Goal: Task Accomplishment & Management: Complete application form

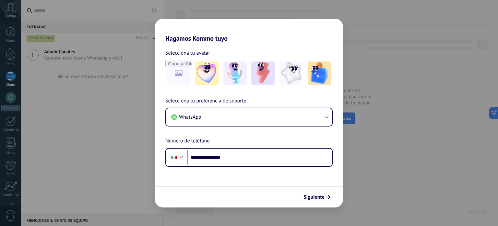
type input "**********"
click at [328, 199] on button "Siguiente" at bounding box center [317, 196] width 33 height 11
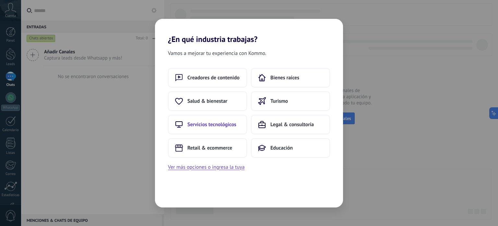
click at [226, 127] on span "Servicios tecnológicos" at bounding box center [212, 124] width 49 height 6
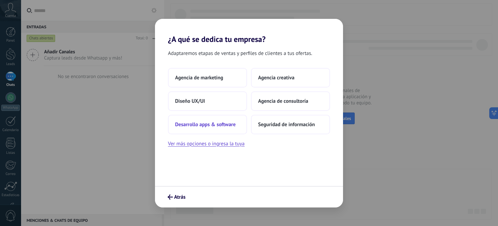
click at [222, 124] on span "Desarrollo apps & software" at bounding box center [205, 124] width 61 height 6
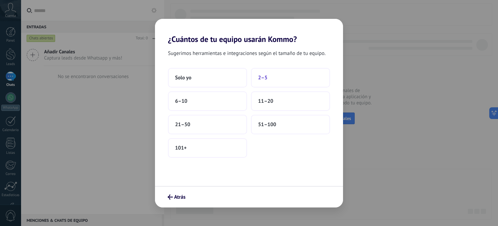
click at [273, 78] on button "2–5" at bounding box center [290, 77] width 79 height 19
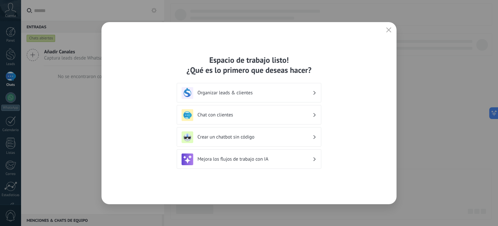
click at [279, 92] on h3 "Organizar leads & clientes" at bounding box center [255, 93] width 115 height 6
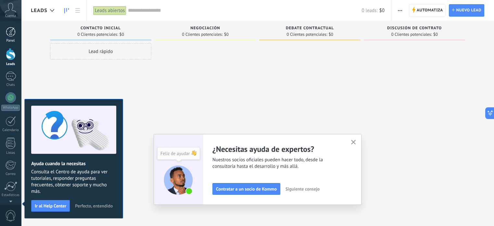
click at [12, 32] on div at bounding box center [11, 32] width 10 height 10
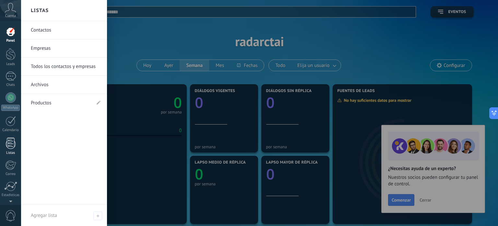
click at [9, 144] on div at bounding box center [11, 142] width 10 height 11
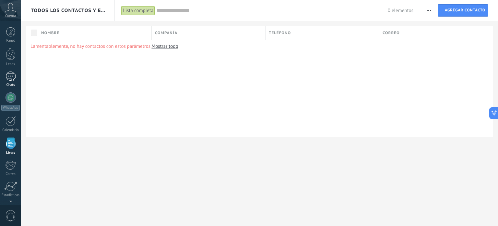
click at [14, 79] on div at bounding box center [11, 75] width 10 height 9
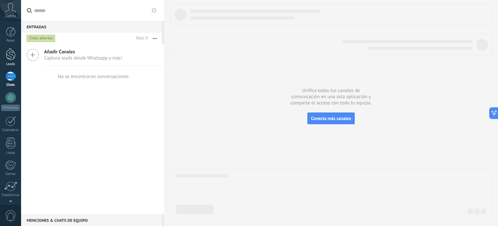
click at [7, 51] on div at bounding box center [11, 54] width 10 height 12
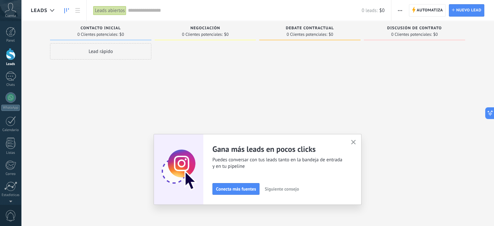
click at [17, 10] on div "Cuenta" at bounding box center [10, 10] width 21 height 21
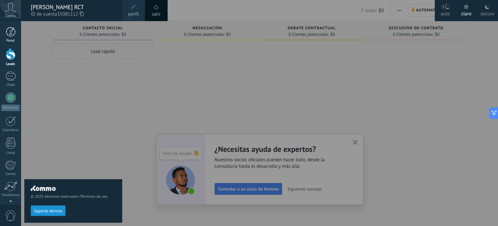
click at [11, 33] on div at bounding box center [11, 32] width 10 height 10
